Goal: Check status: Check status

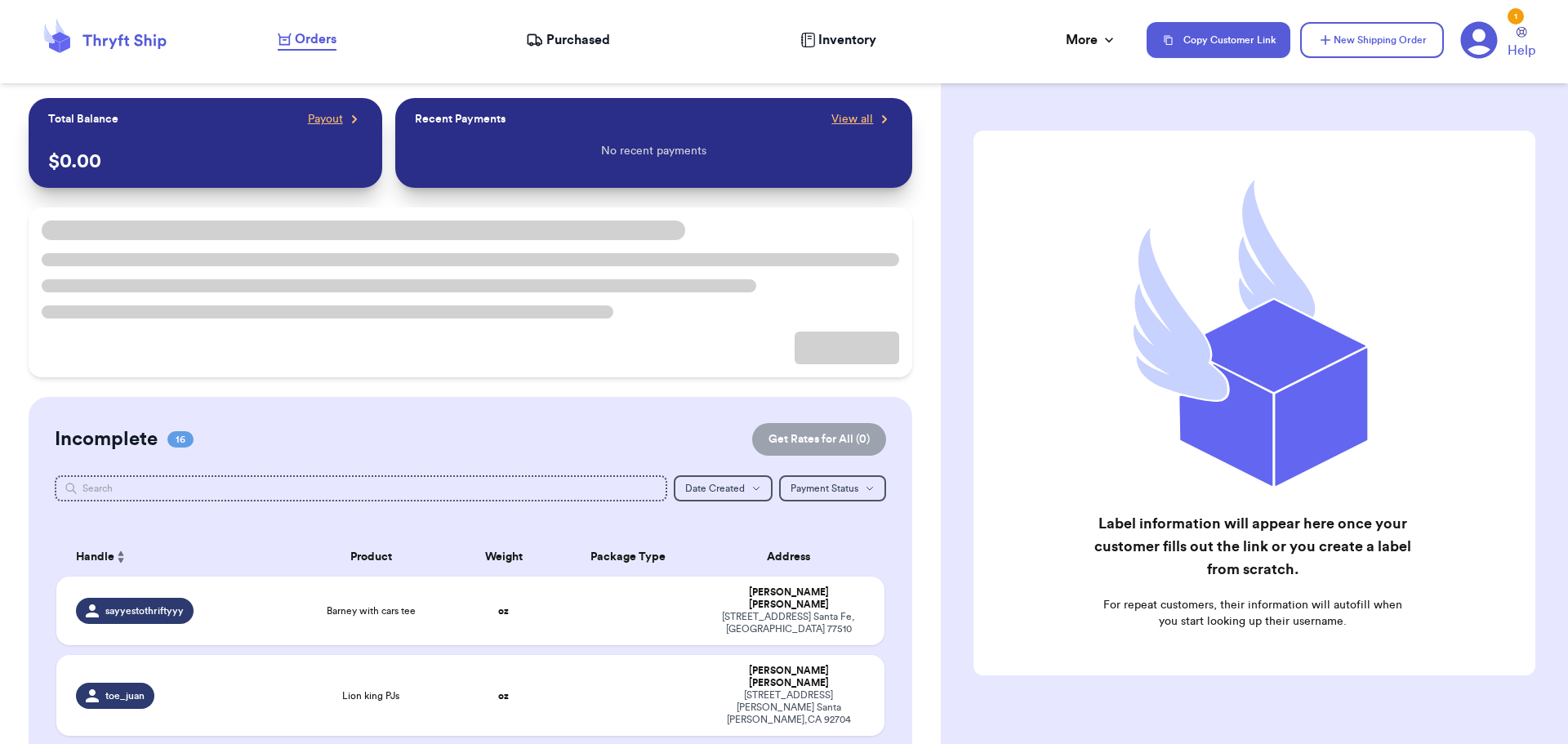
click at [559, 34] on span "Purchased" at bounding box center [578, 39] width 64 height 20
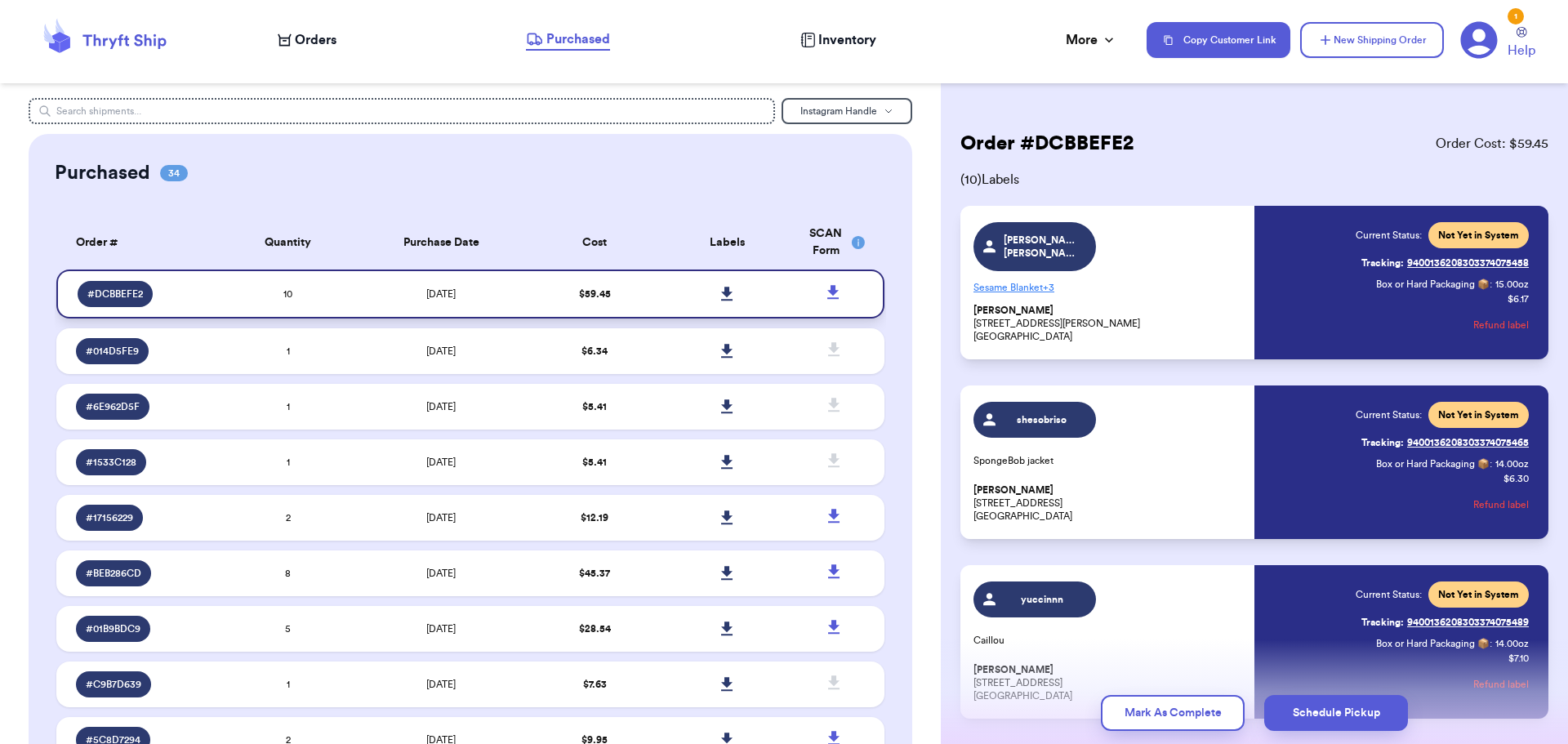
click at [710, 289] on link at bounding box center [728, 294] width 36 height 36
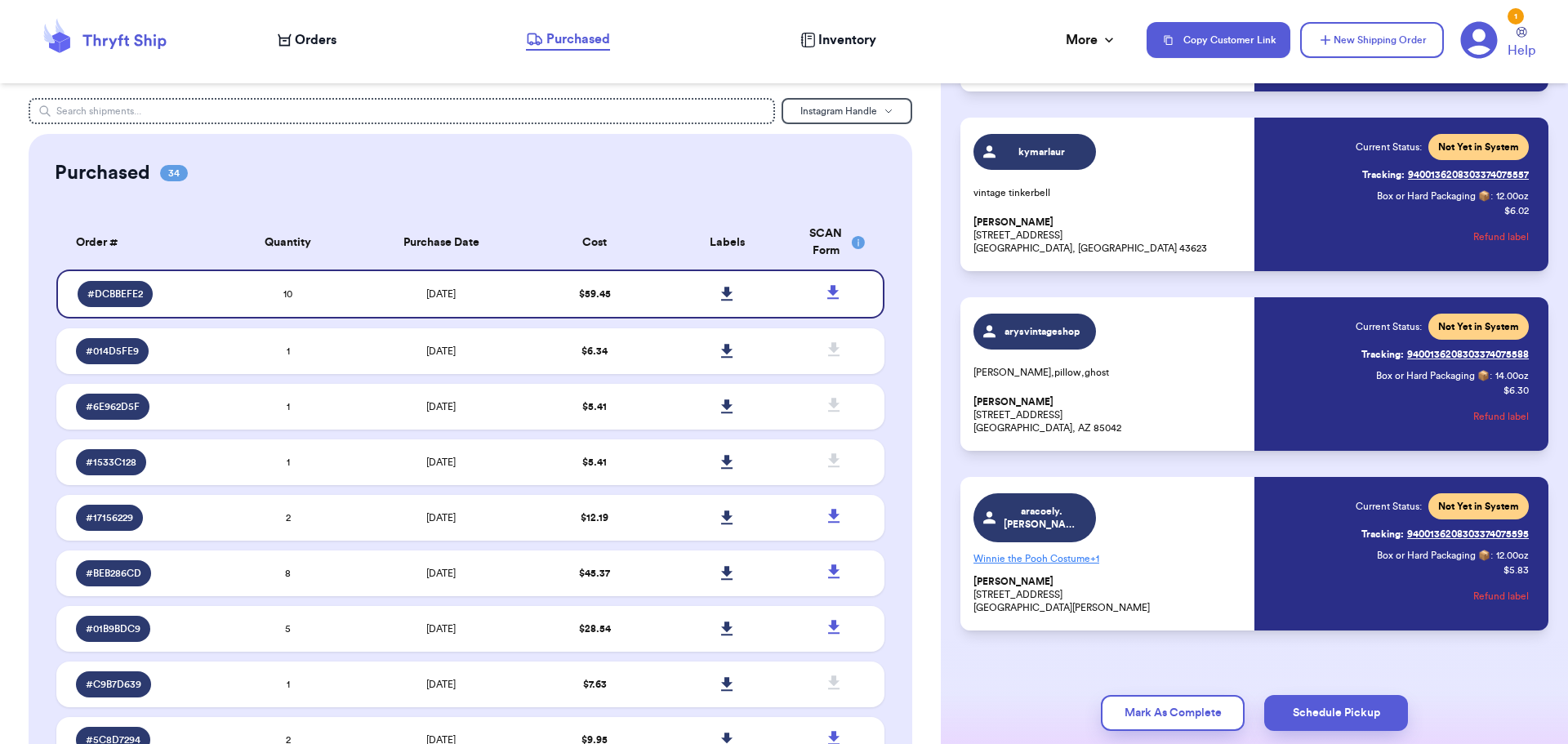
scroll to position [1363, 0]
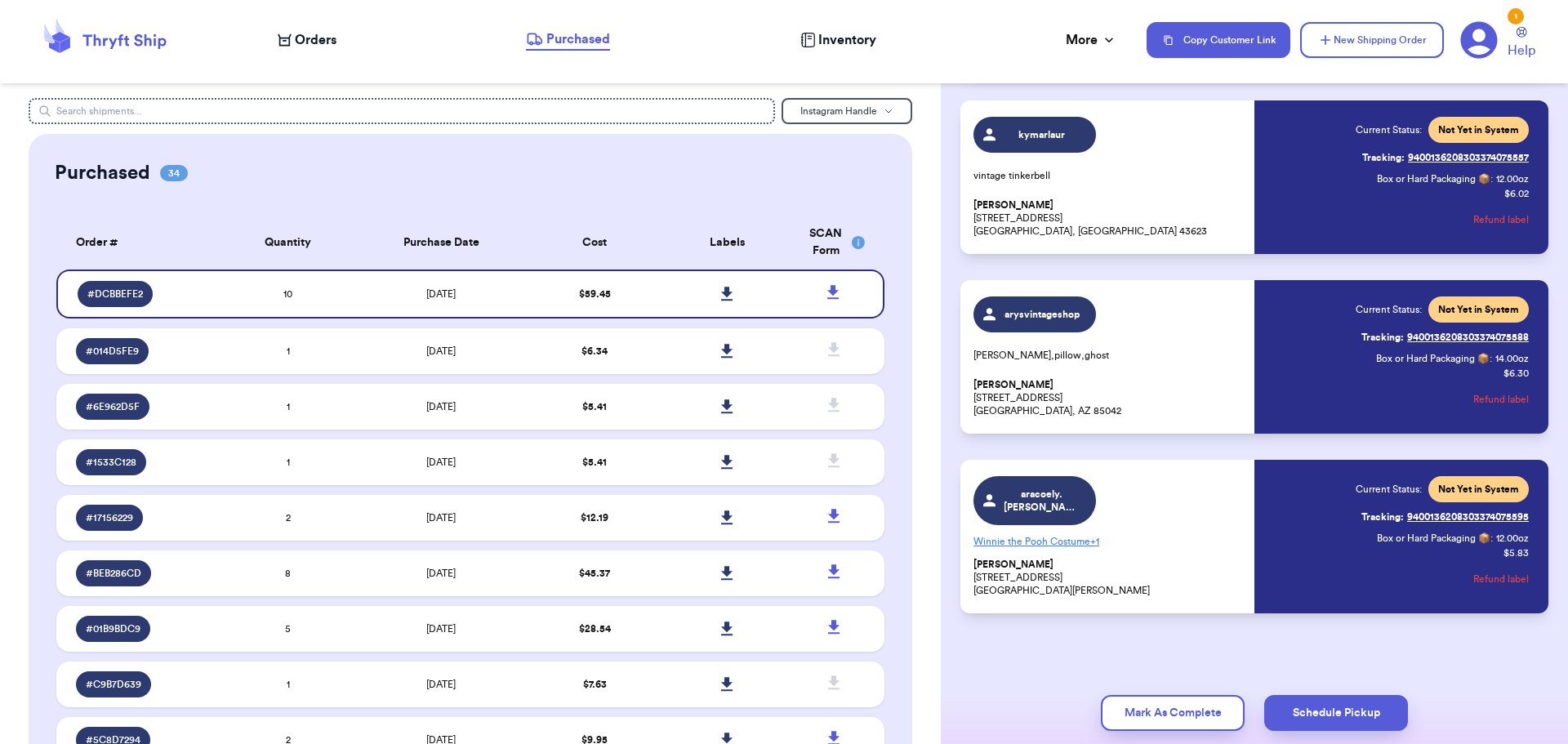
click at [1064, 534] on p "Winnie the Pooh Costume + 1" at bounding box center [1108, 541] width 271 height 26
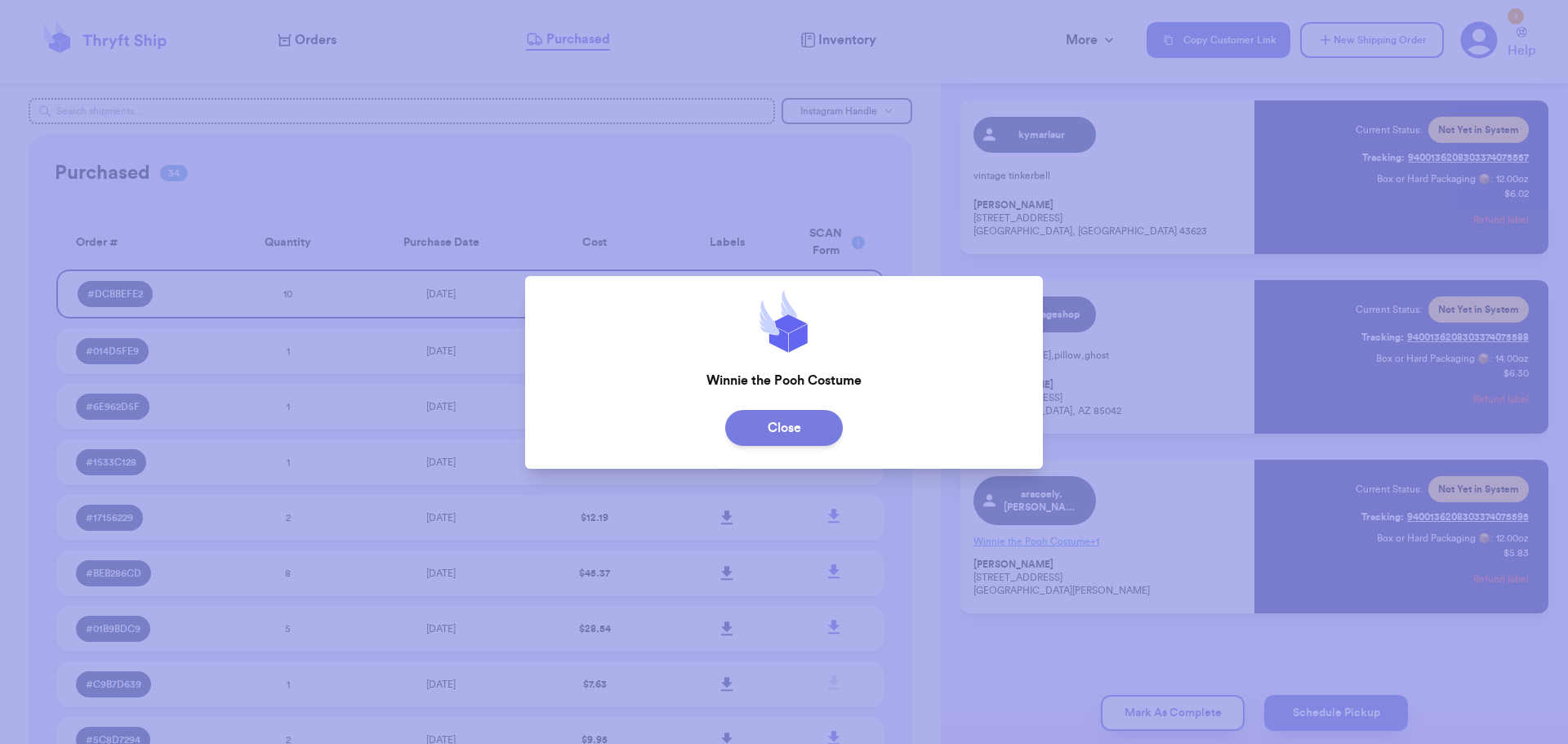
click at [761, 431] on button "Close" at bounding box center [784, 428] width 117 height 36
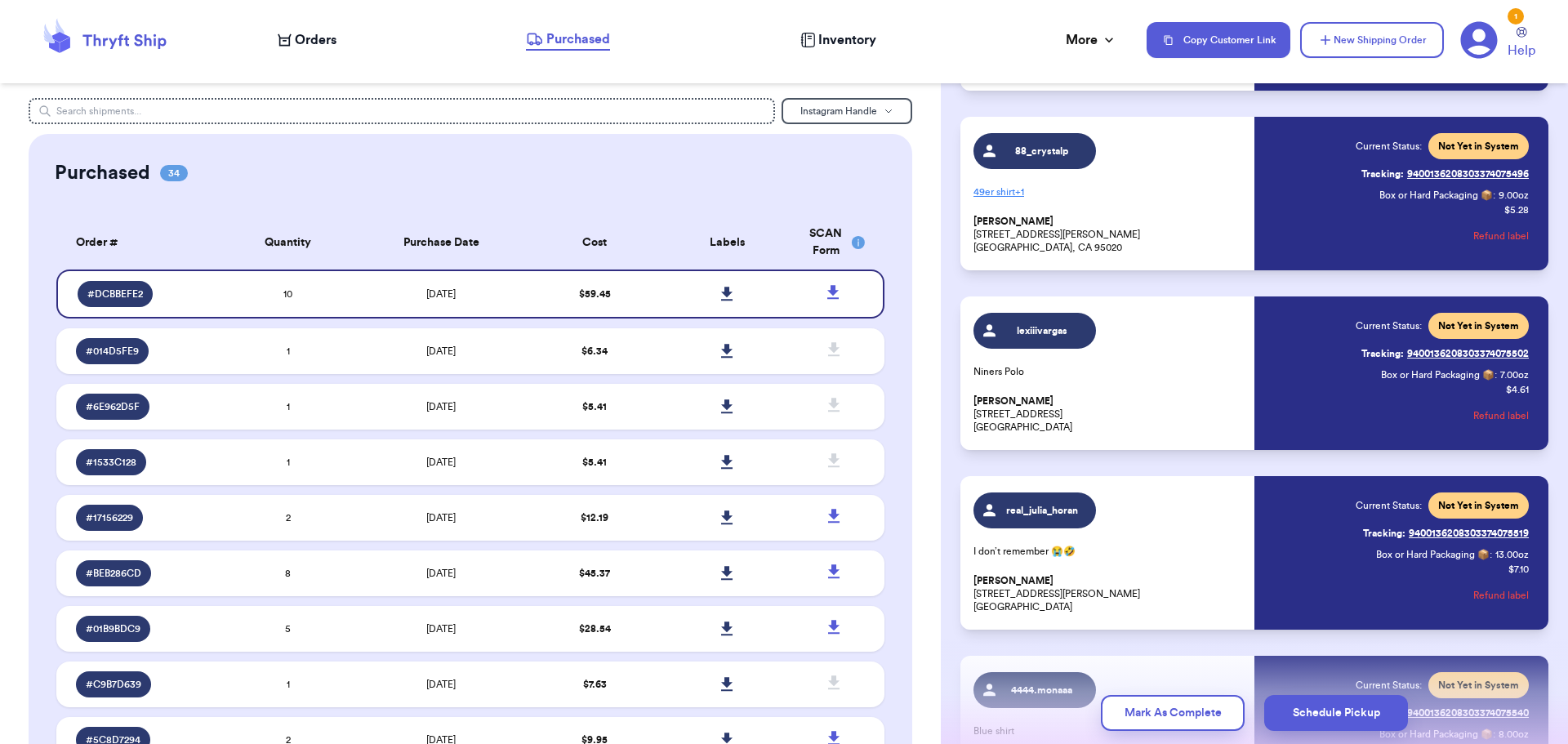
scroll to position [547, 0]
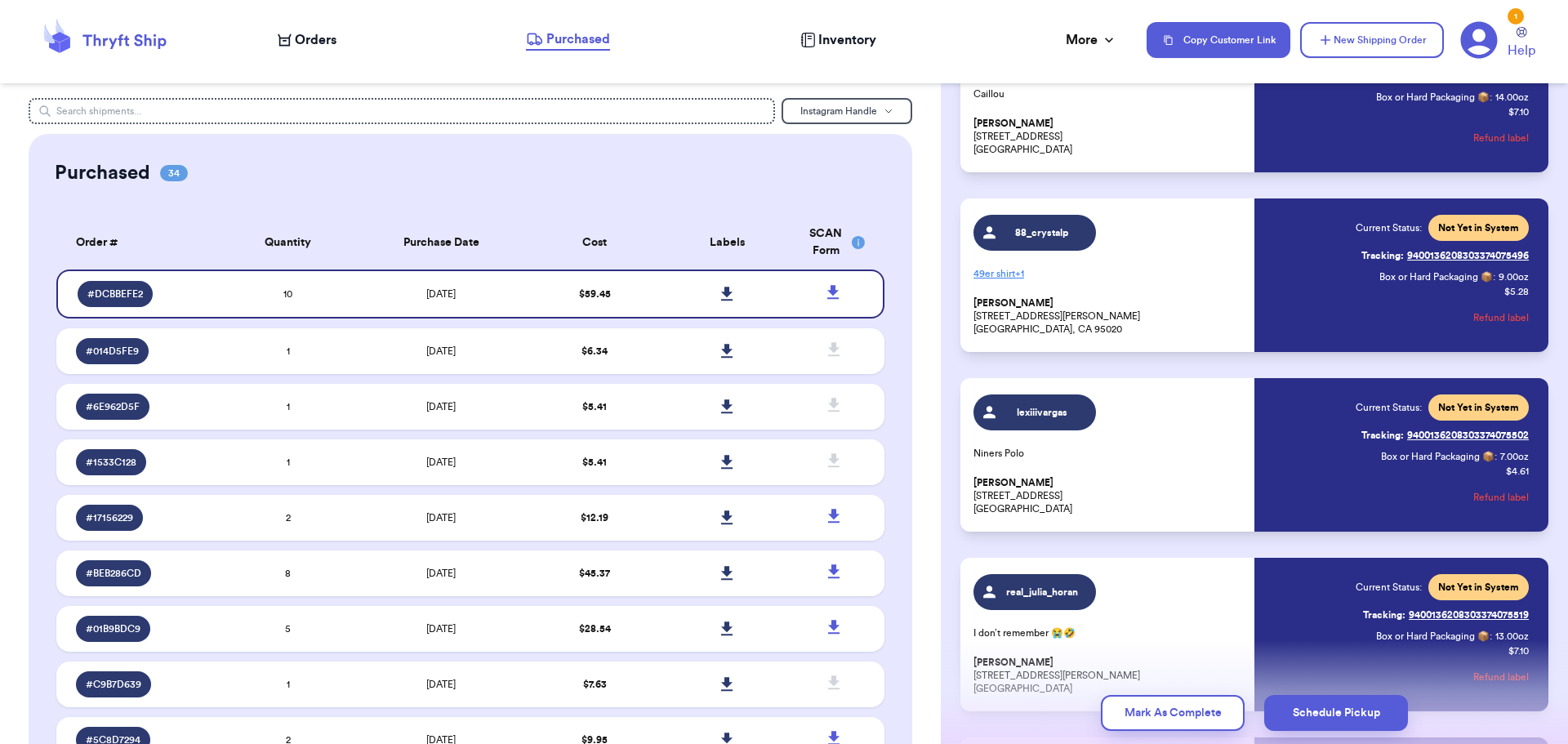
click at [1013, 272] on p "49er shirt + 1" at bounding box center [1108, 273] width 271 height 26
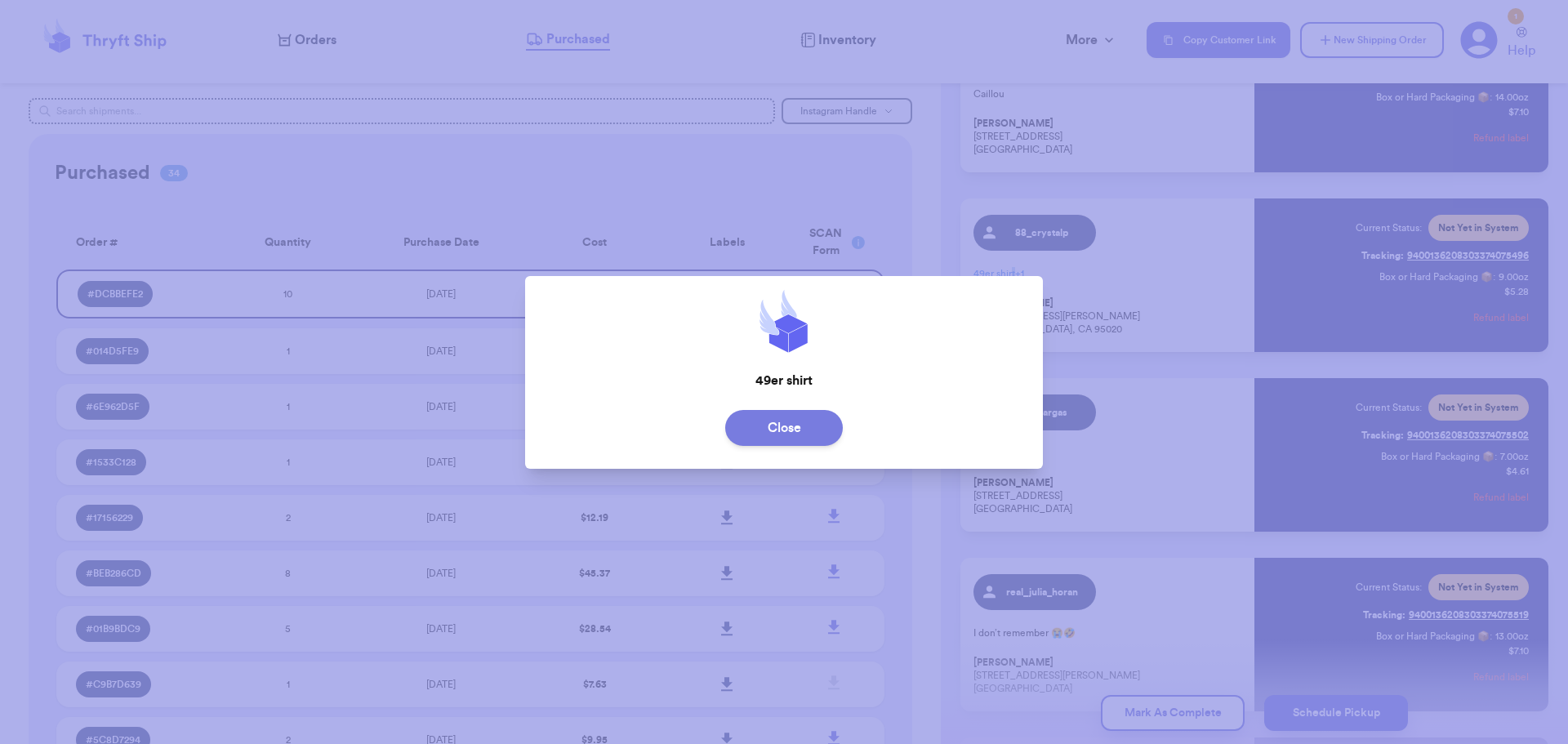
click at [804, 435] on button "Close" at bounding box center [784, 428] width 117 height 36
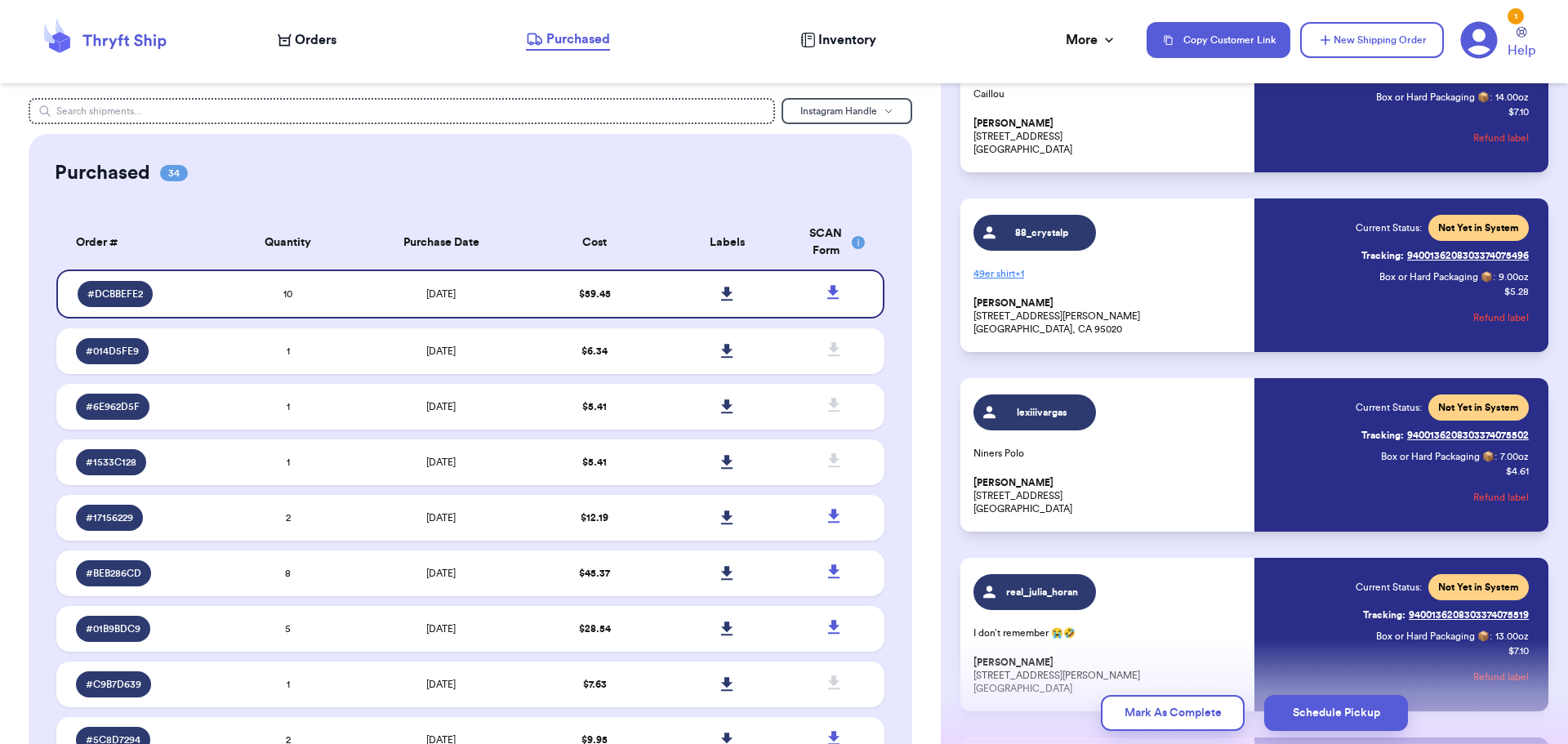
click at [1165, 265] on p "49er shirt + 1" at bounding box center [1108, 273] width 271 height 26
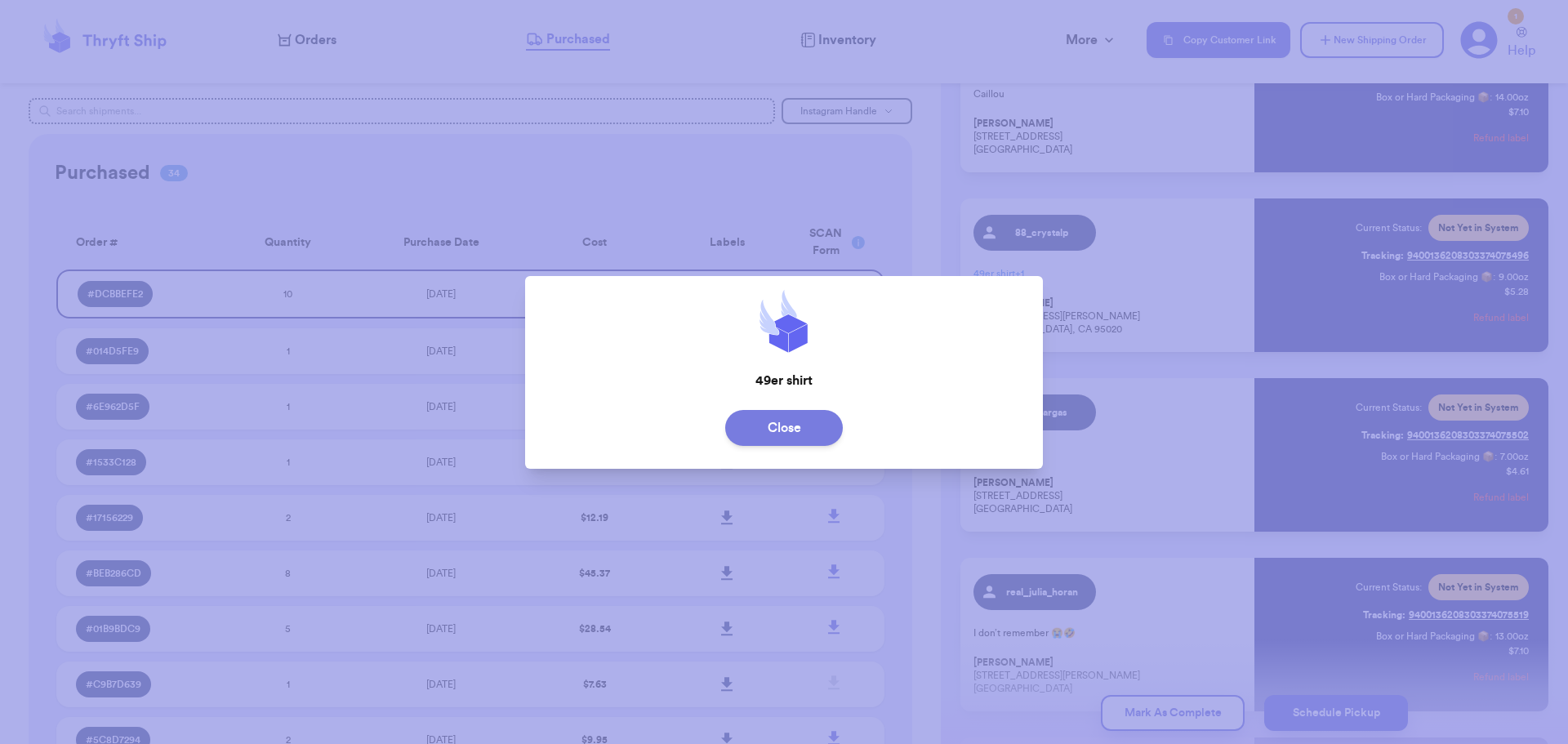
click at [801, 420] on button "Close" at bounding box center [784, 428] width 117 height 36
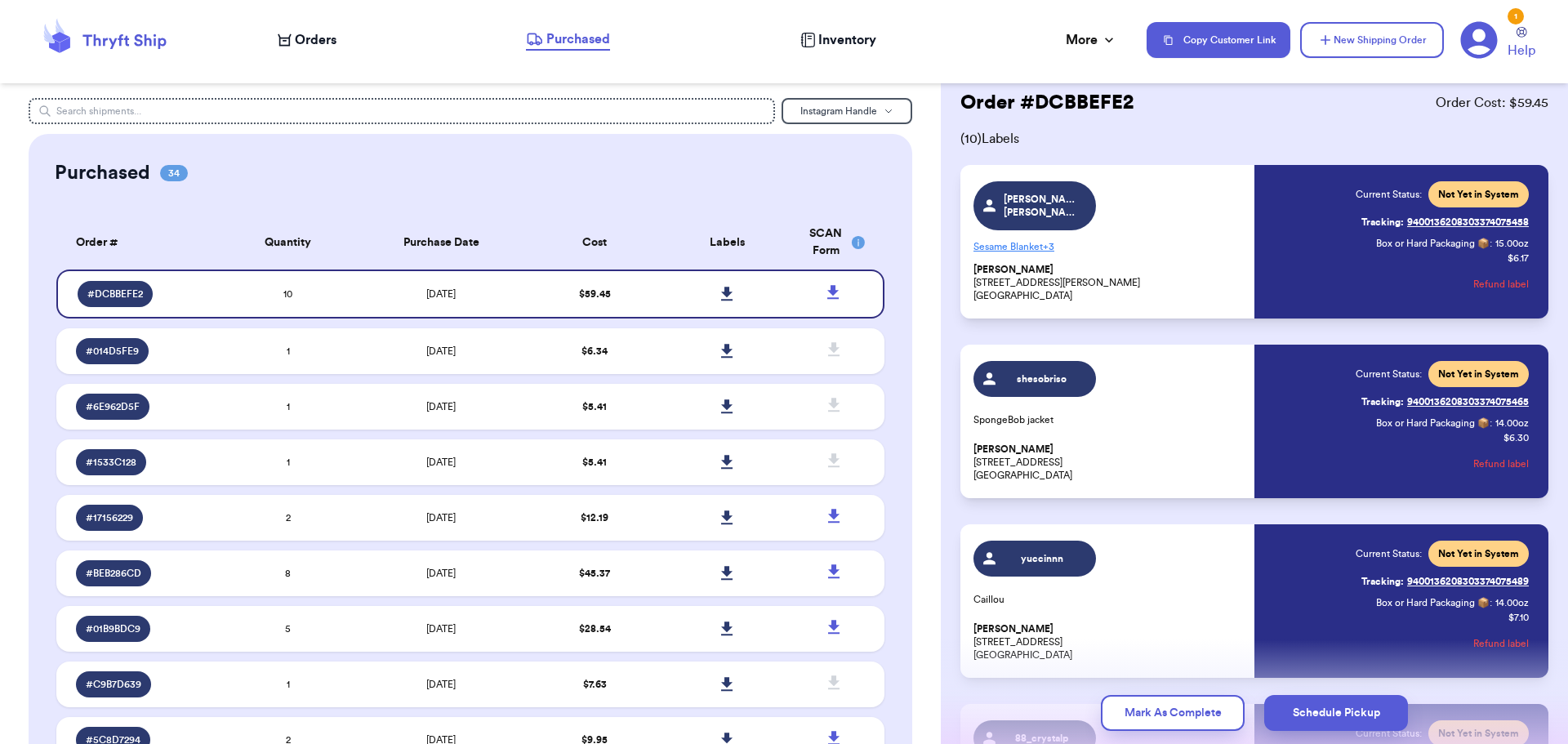
scroll to position [0, 0]
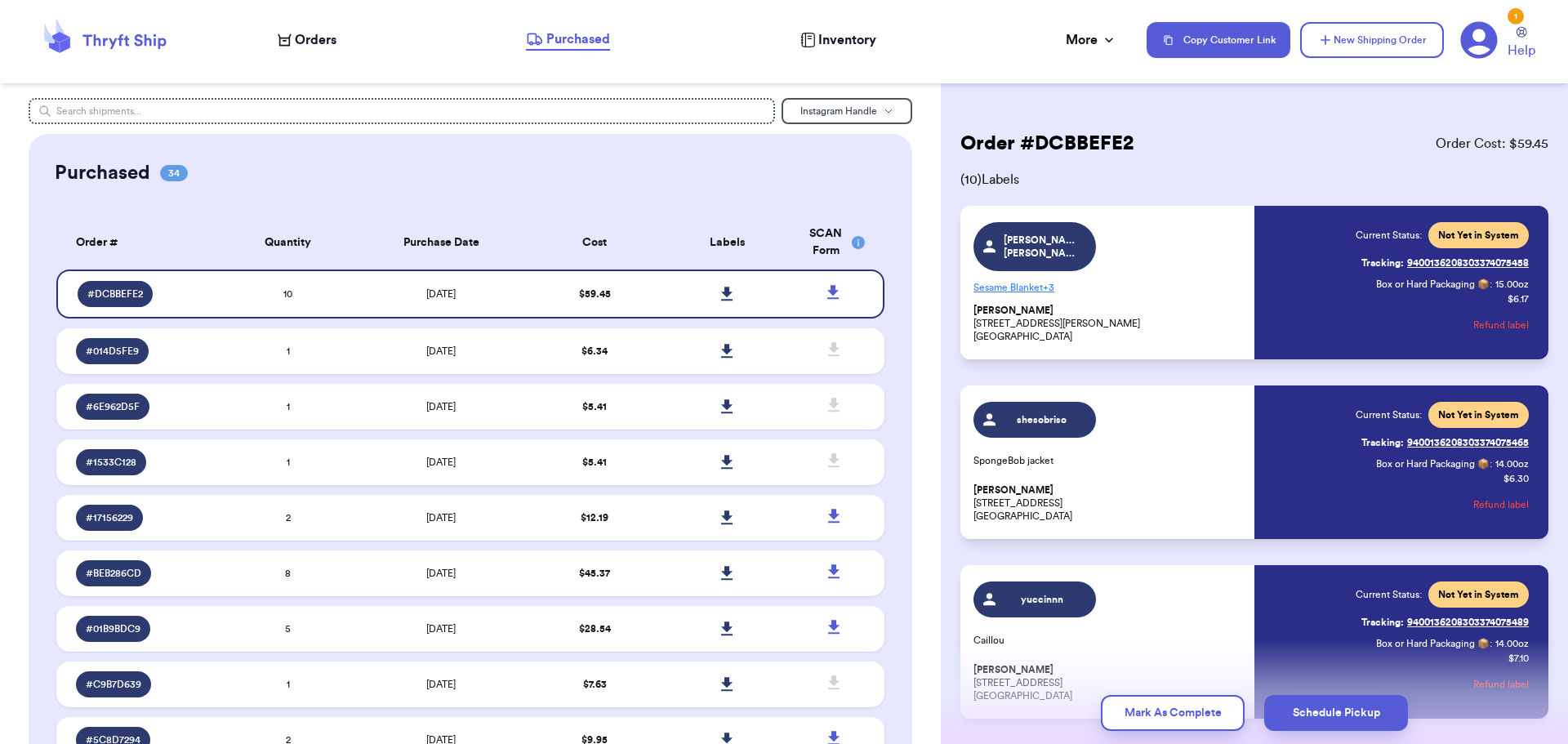
click at [1024, 283] on p "Sesame Blanket + 3" at bounding box center [1108, 287] width 271 height 26
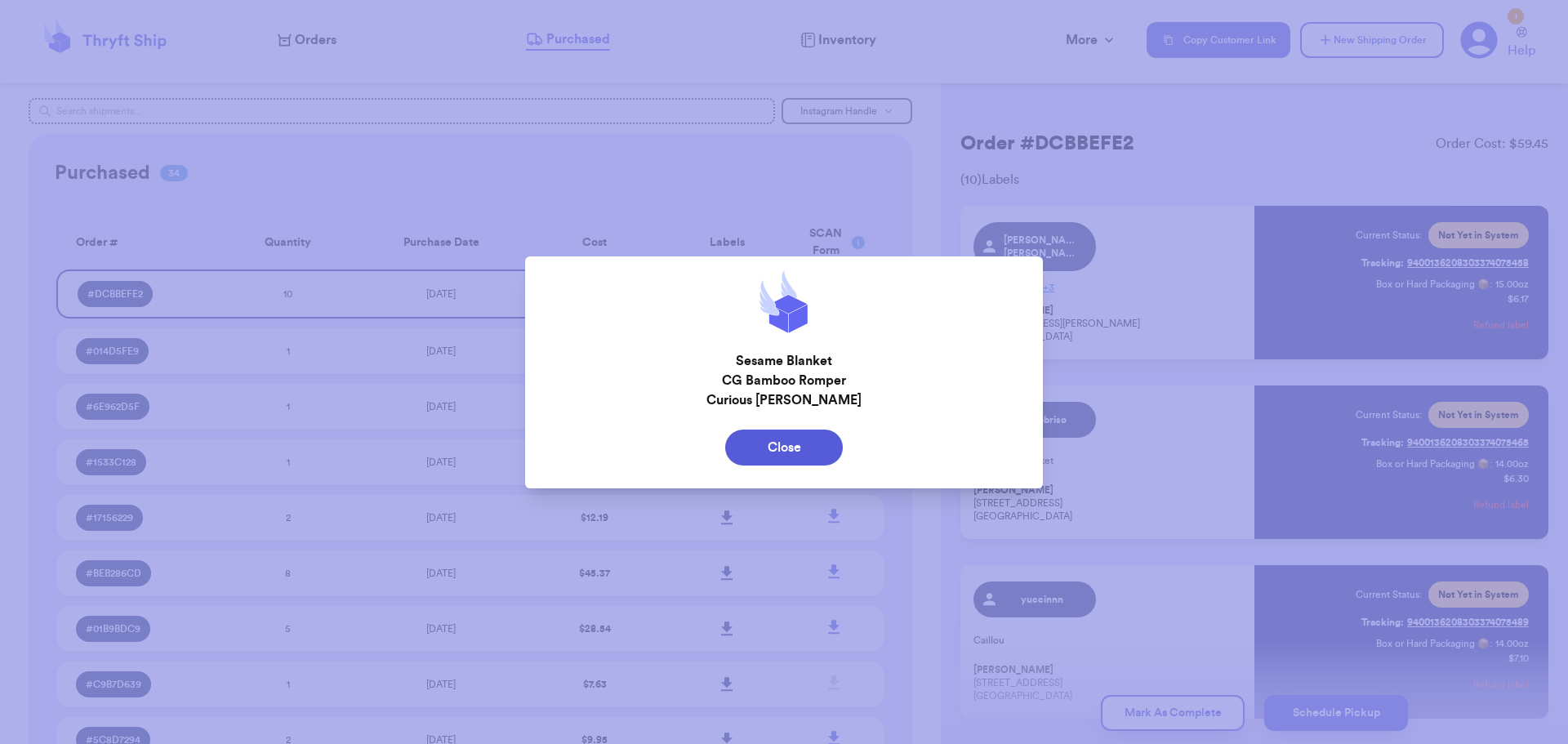
click at [794, 466] on div "Close" at bounding box center [784, 448] width 518 height 49
drag, startPoint x: 793, startPoint y: 435, endPoint x: 787, endPoint y: 409, distance: 26.7
click at [793, 434] on button "Close" at bounding box center [784, 448] width 117 height 36
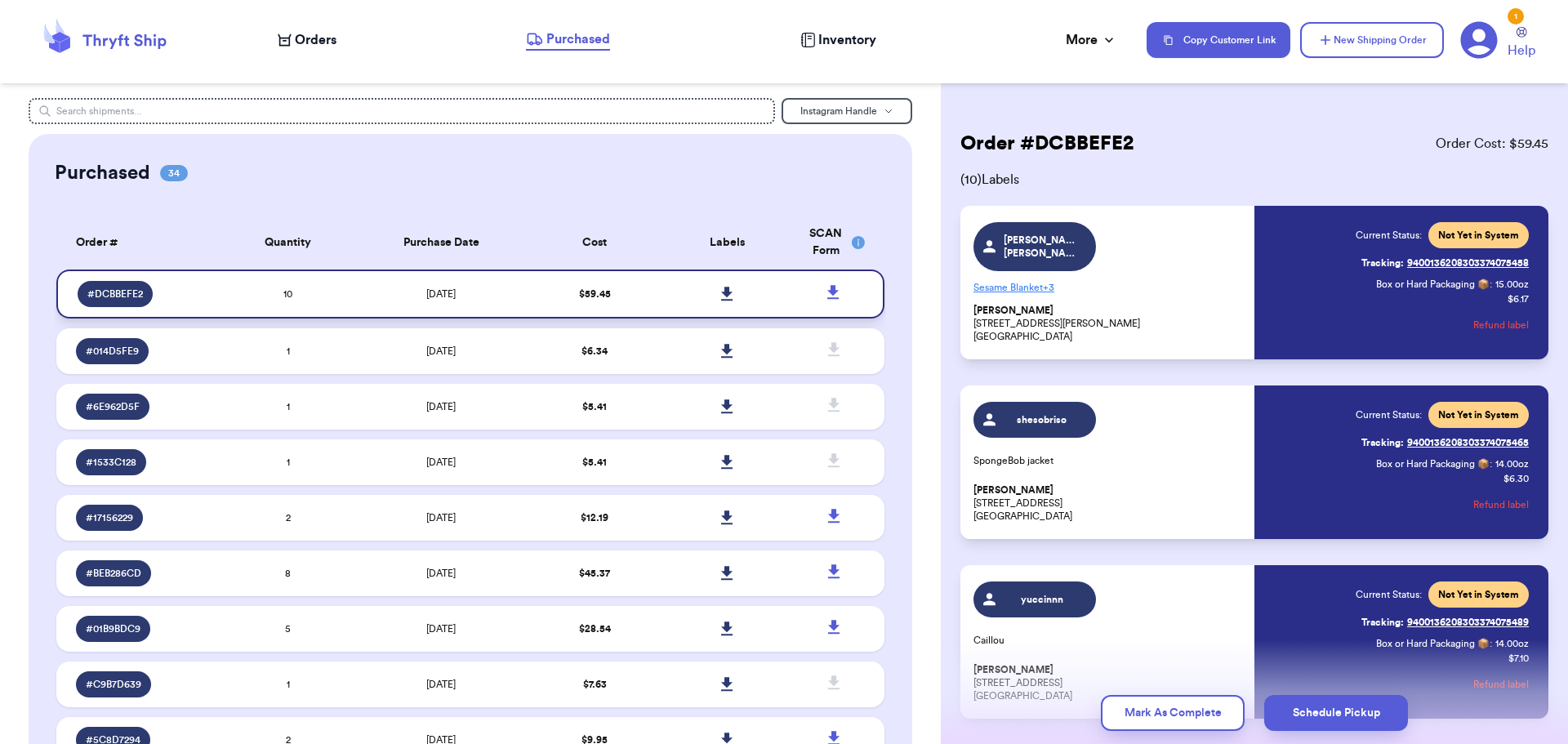
click at [827, 290] on icon at bounding box center [833, 292] width 11 height 14
